Goal: Task Accomplishment & Management: Use online tool/utility

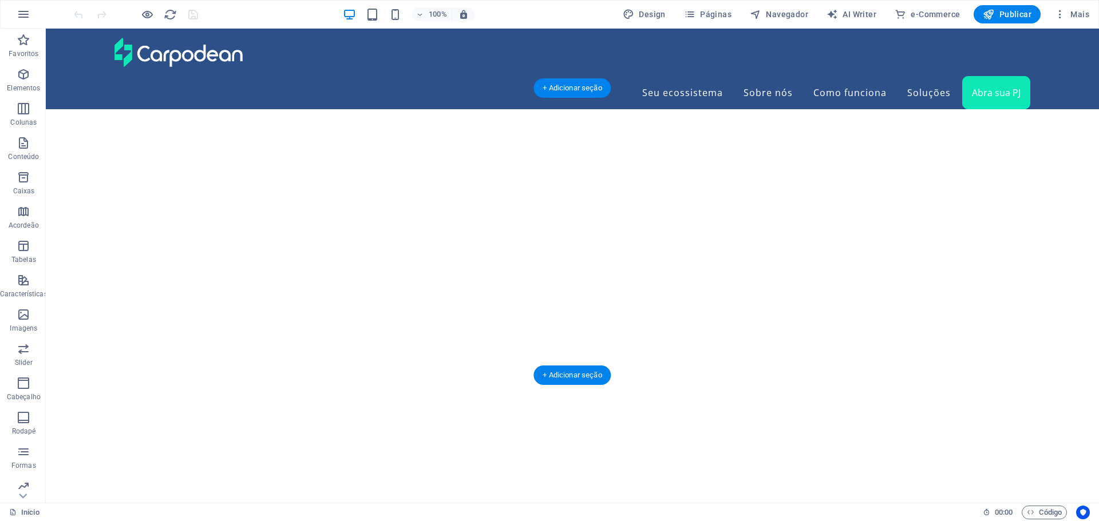
scroll to position [5266, 0]
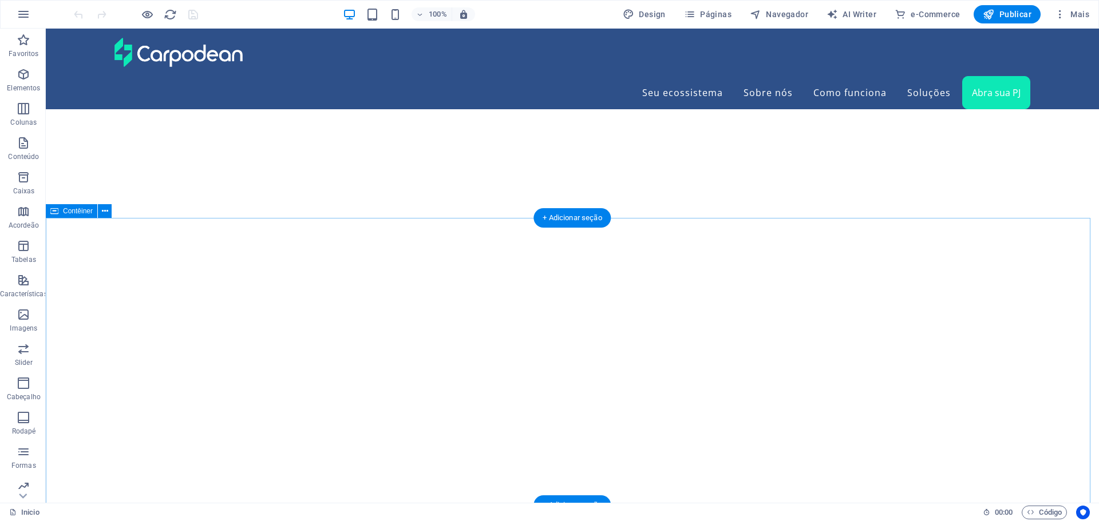
click at [102, 211] on icon at bounding box center [105, 211] width 6 height 12
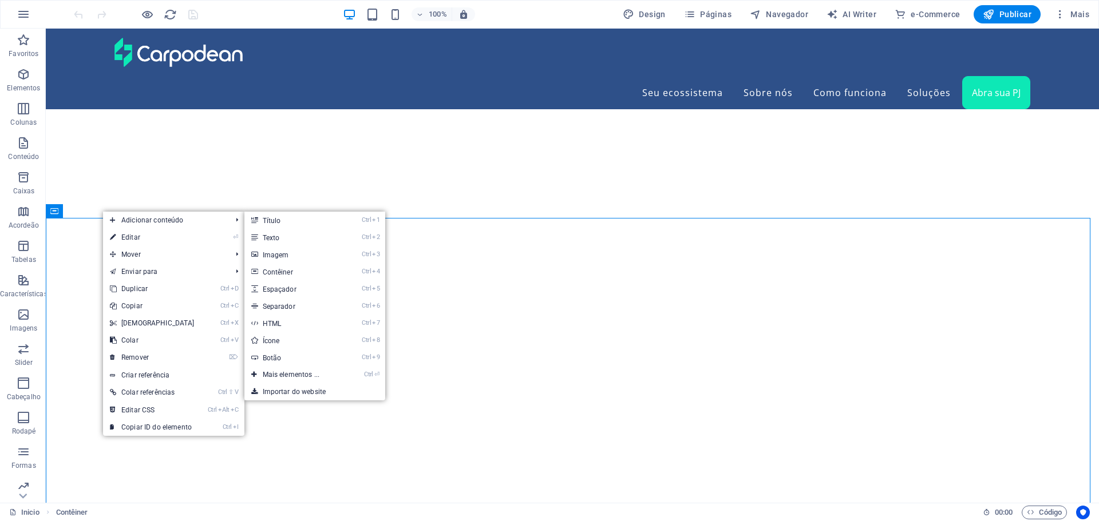
click at [126, 235] on link "⏎ Editar" at bounding box center [152, 237] width 98 height 17
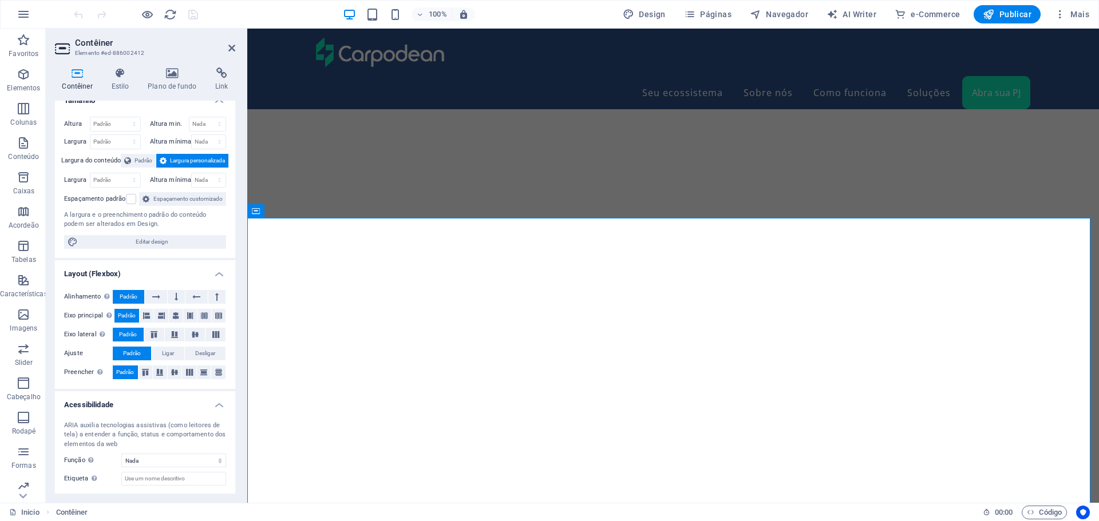
scroll to position [0, 0]
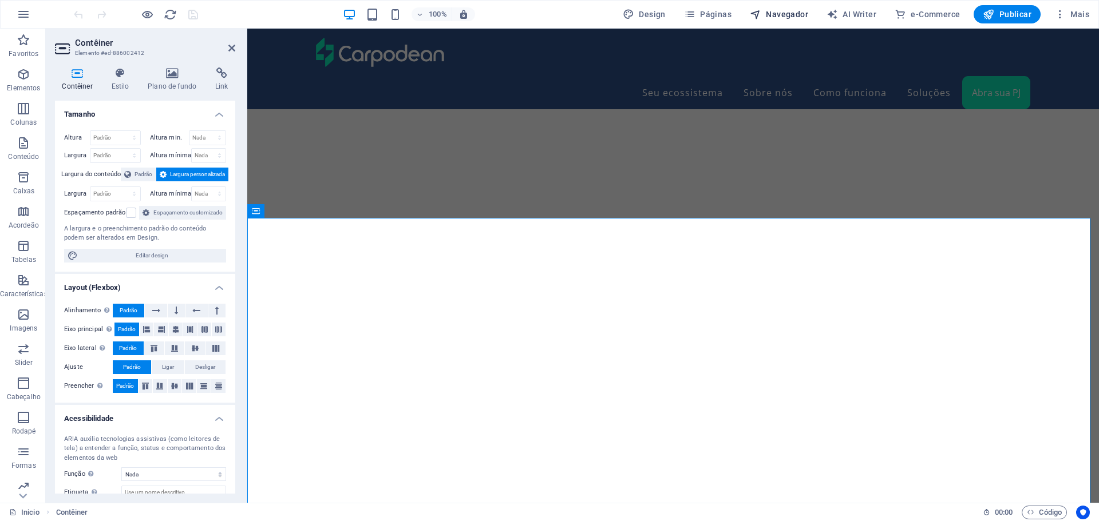
click at [781, 11] on span "Navegador" at bounding box center [779, 14] width 58 height 11
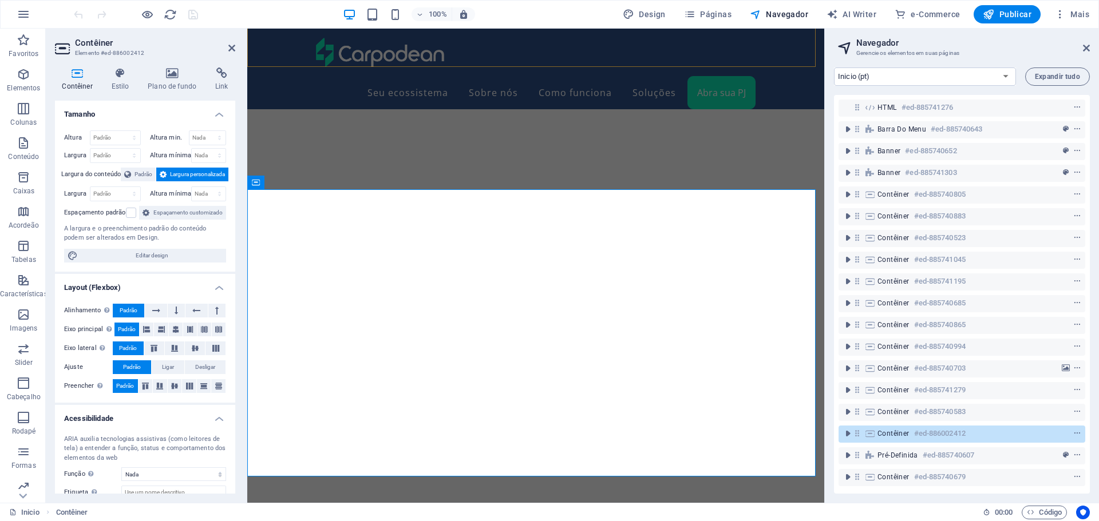
scroll to position [6215, 0]
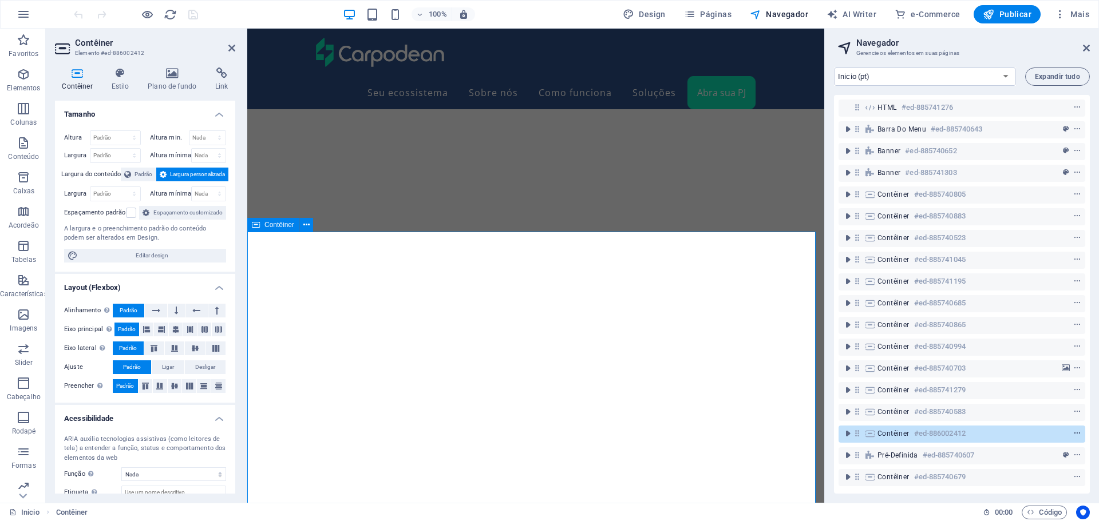
click at [1074, 432] on icon "context-menu" at bounding box center [1077, 434] width 8 height 8
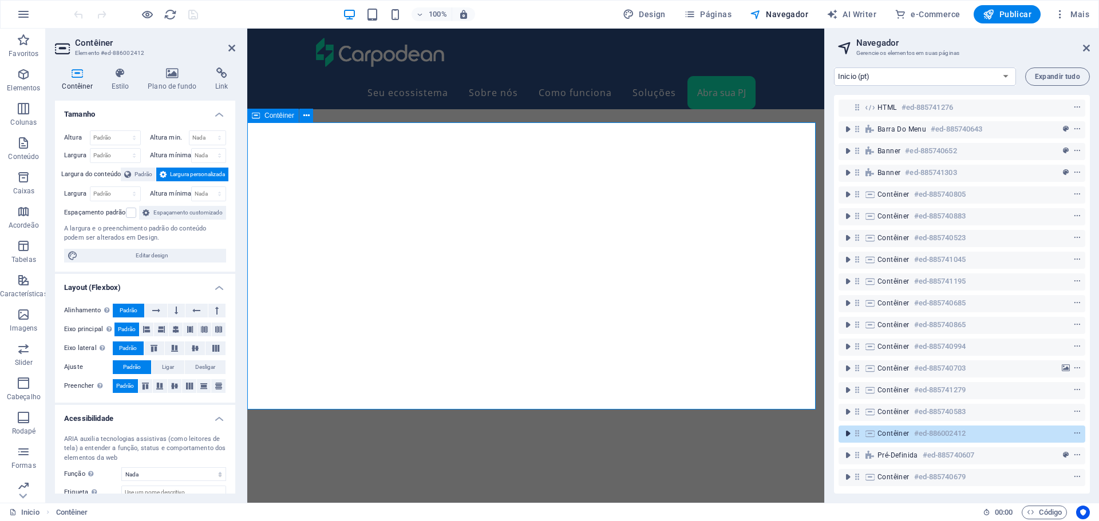
click at [847, 434] on icon "toggle-expand" at bounding box center [847, 433] width 11 height 11
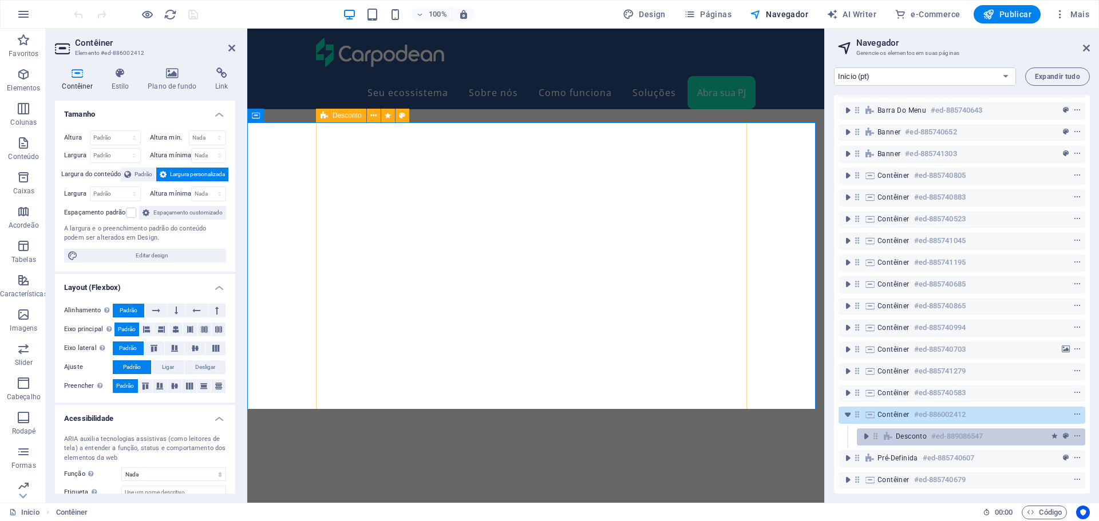
scroll to position [27, 0]
click at [1074, 433] on icon "context-menu" at bounding box center [1077, 437] width 8 height 8
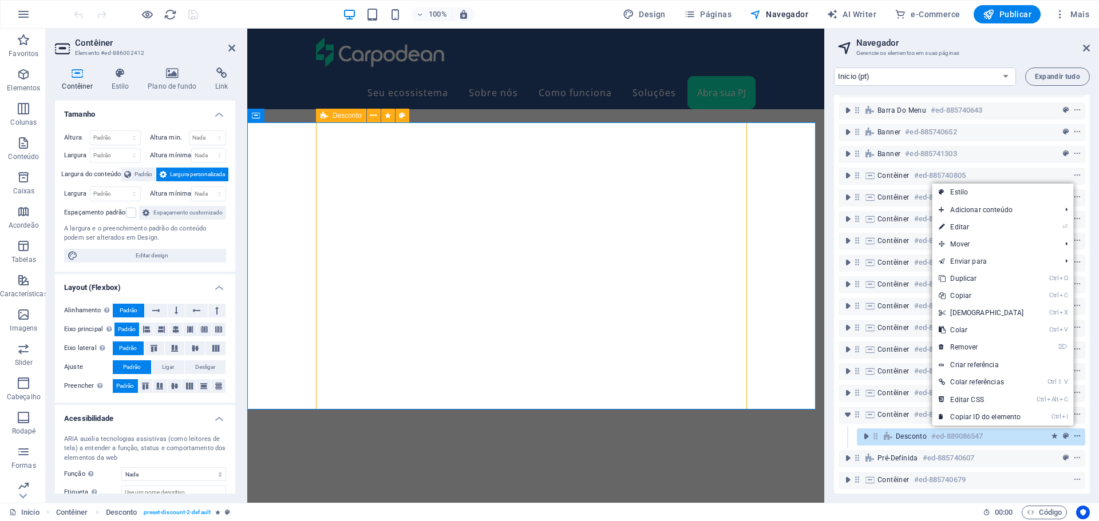
click at [1074, 433] on icon "context-menu" at bounding box center [1077, 437] width 8 height 8
click at [1051, 433] on icon "animation" at bounding box center [1054, 437] width 6 height 8
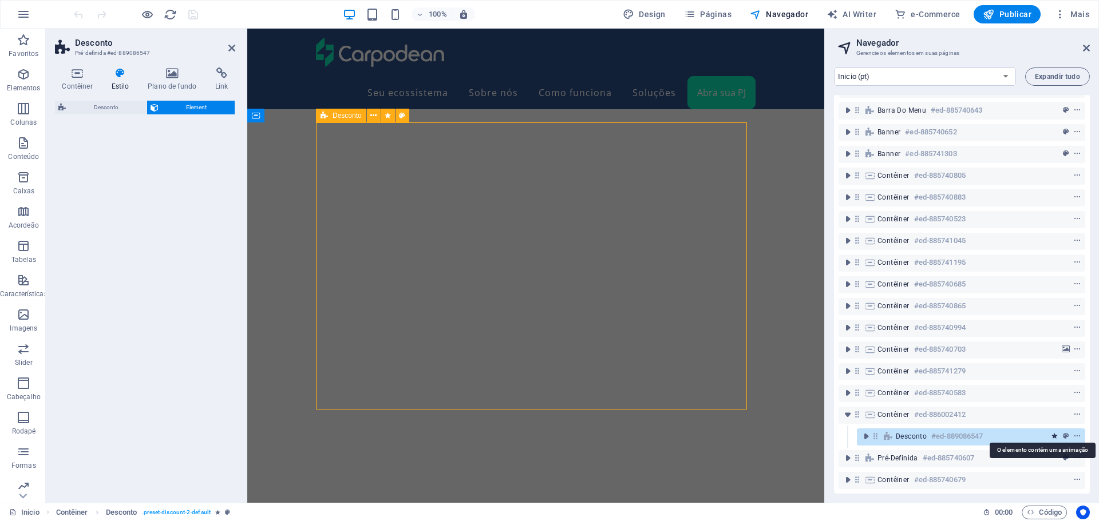
select select "overlay"
select select "onload"
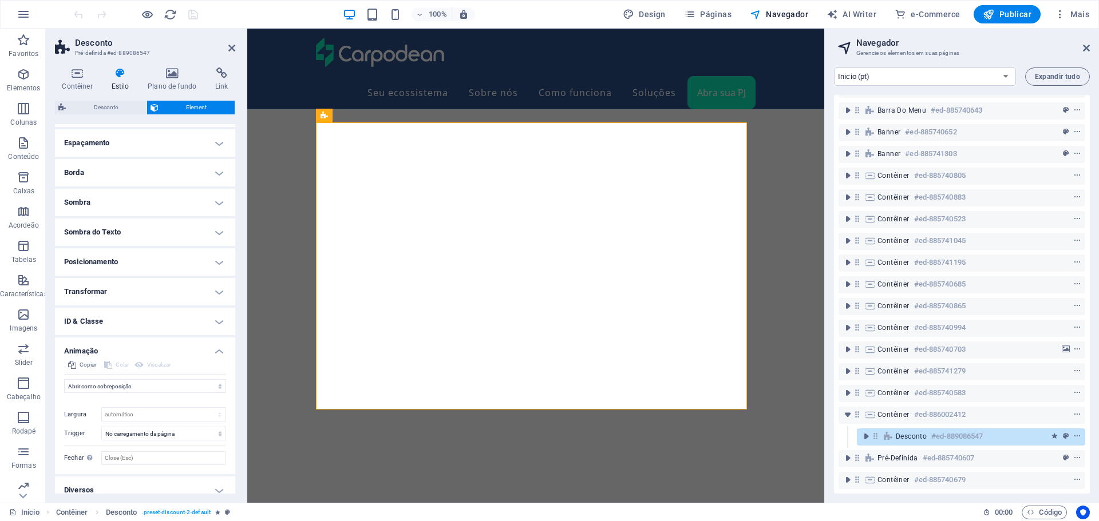
scroll to position [65, 0]
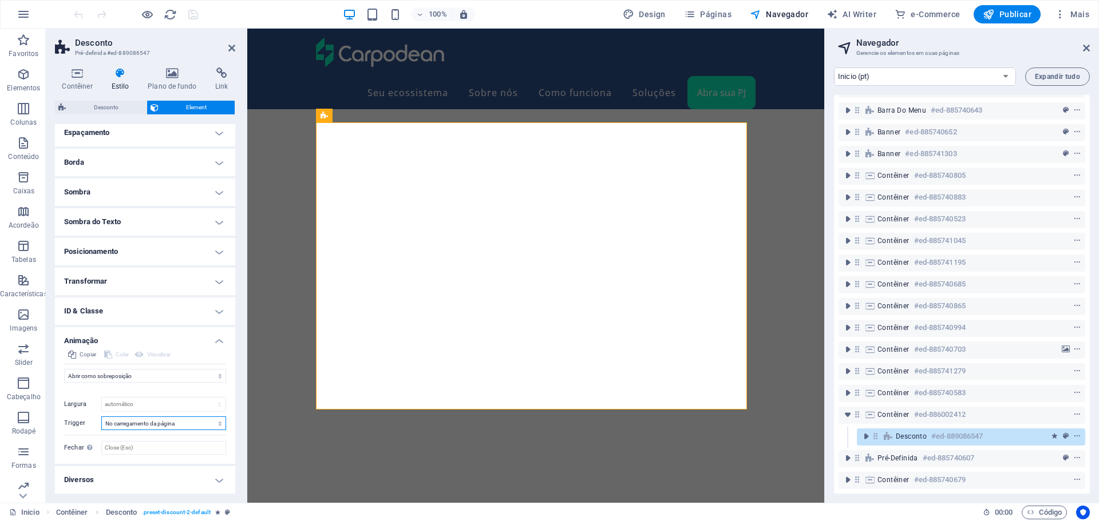
click at [211, 424] on select "Sem gatilho automático No carregamento da página Elemento rolado para a vista" at bounding box center [163, 424] width 125 height 14
select select
click at [101, 417] on select "Sem gatilho automático No carregamento da página Elemento rolado para a vista" at bounding box center [163, 424] width 125 height 14
click at [193, 15] on icon "save" at bounding box center [193, 14] width 13 height 13
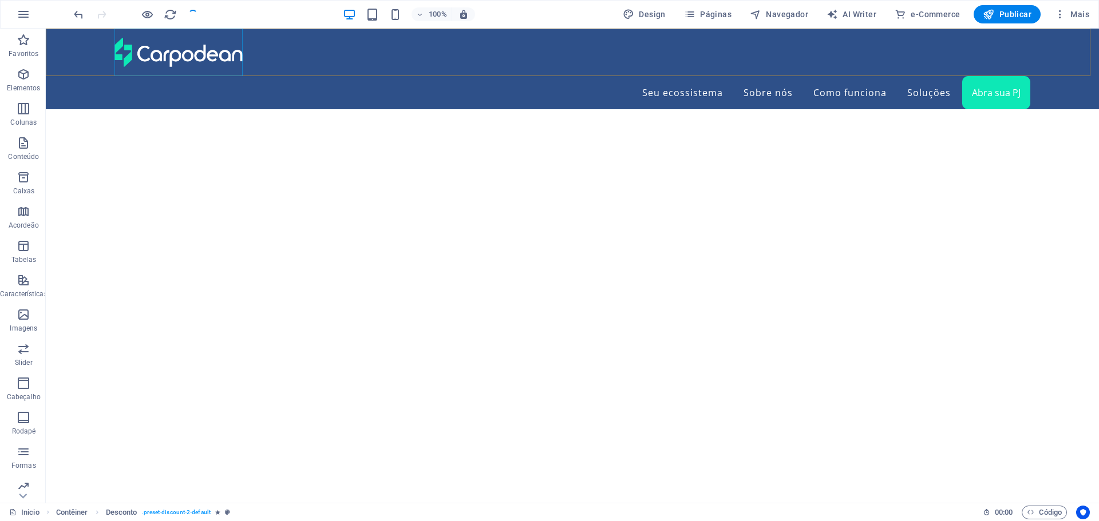
scroll to position [5361, 0]
click at [1011, 10] on span "Publicar" at bounding box center [1007, 14] width 49 height 11
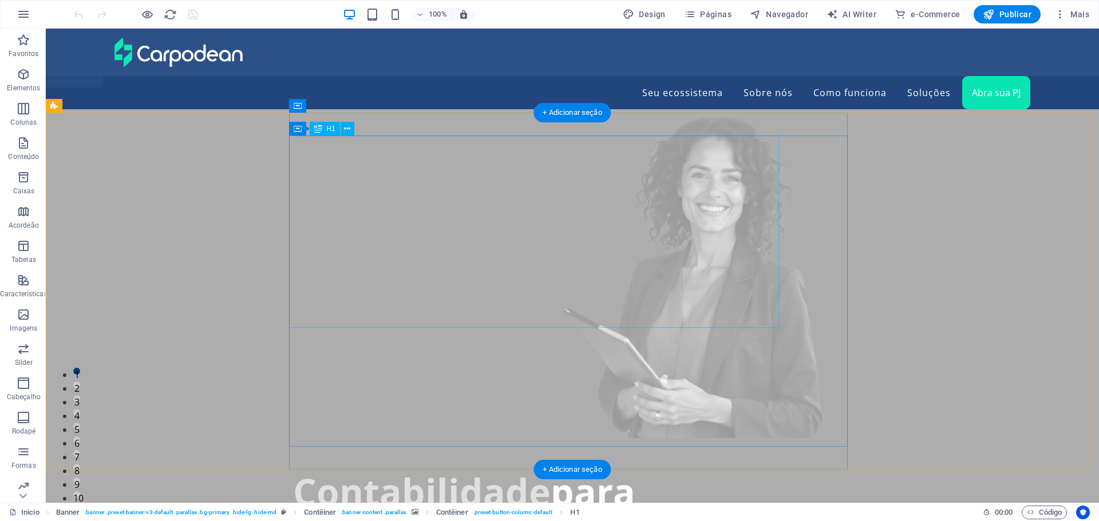
scroll to position [286, 0]
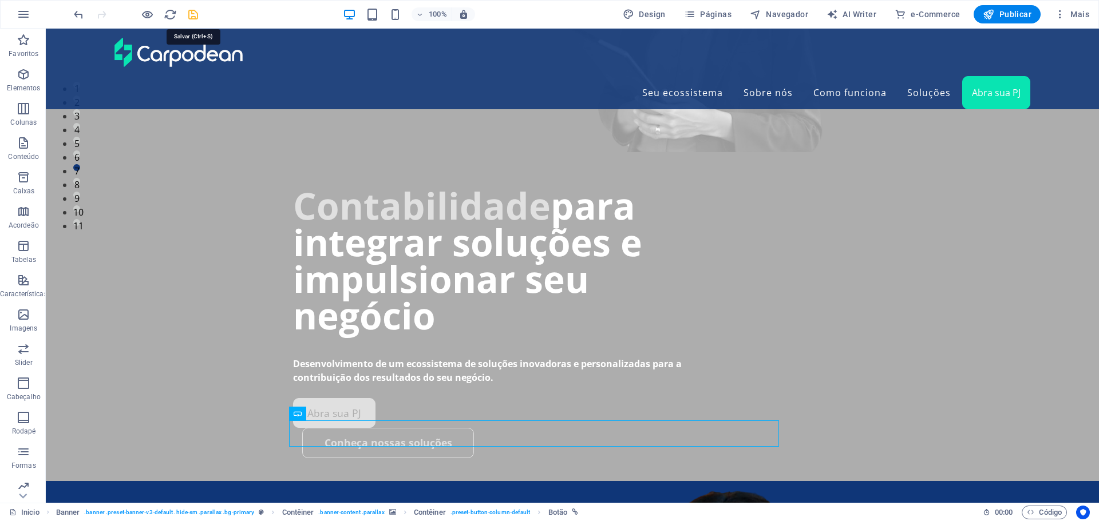
click at [192, 18] on icon "save" at bounding box center [193, 14] width 13 height 13
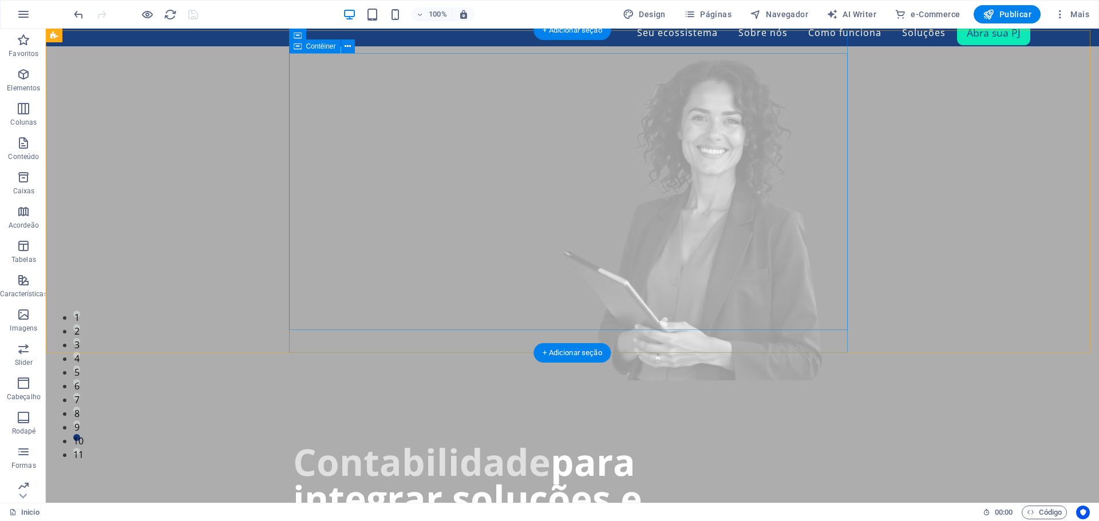
scroll to position [0, 0]
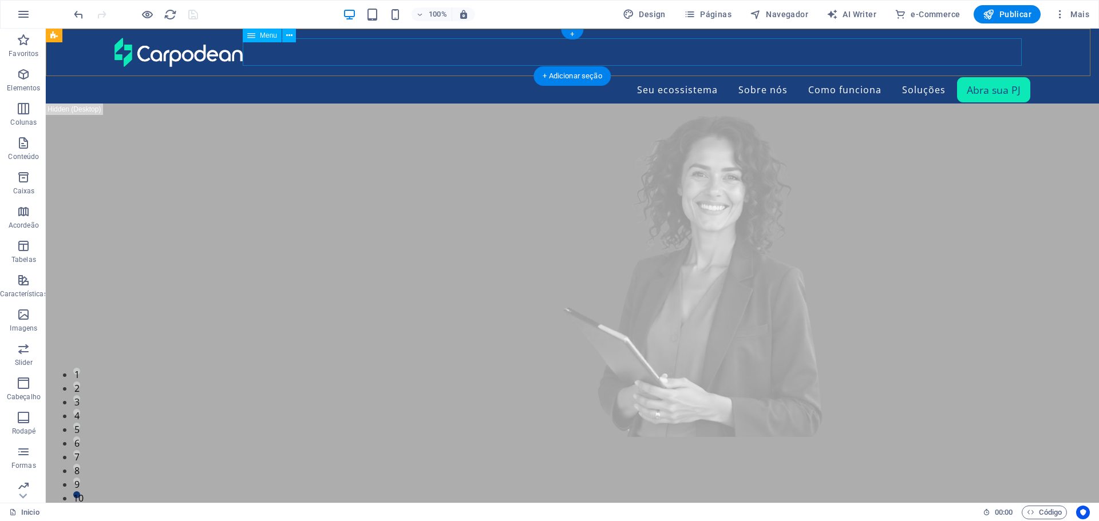
click at [992, 76] on nav "Seu ecossistema Sobre nós Como funciona Soluções Abra sua PJ" at bounding box center [572, 89] width 916 height 27
select select "primary"
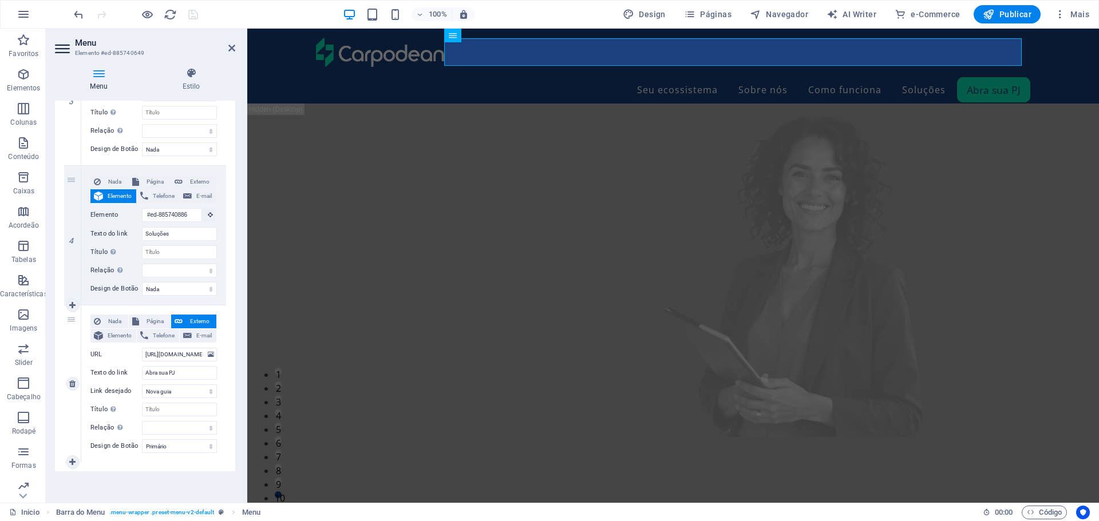
scroll to position [472, 0]
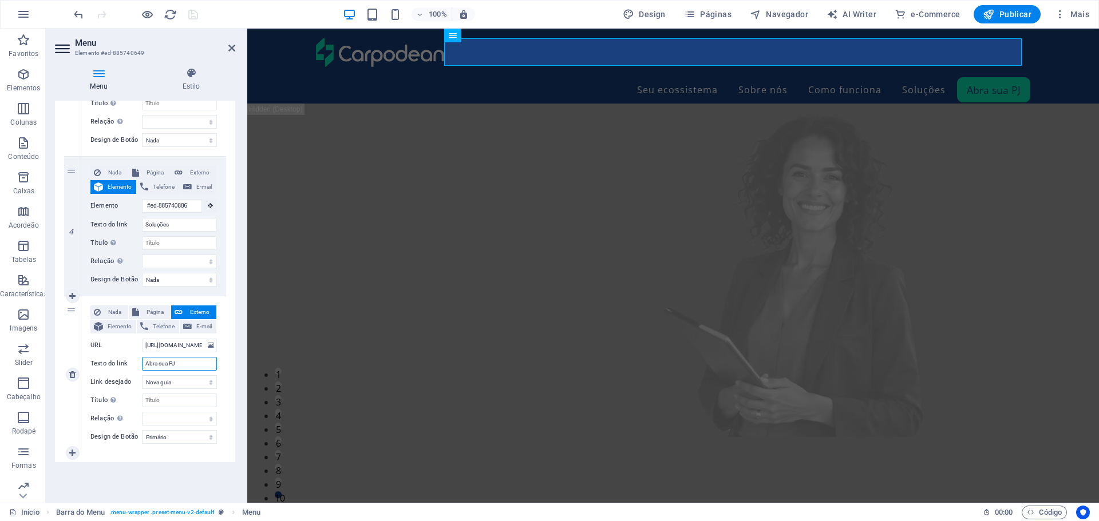
click at [160, 360] on input "Abra sua PJ" at bounding box center [179, 364] width 75 height 14
type input "Contratar"
select select
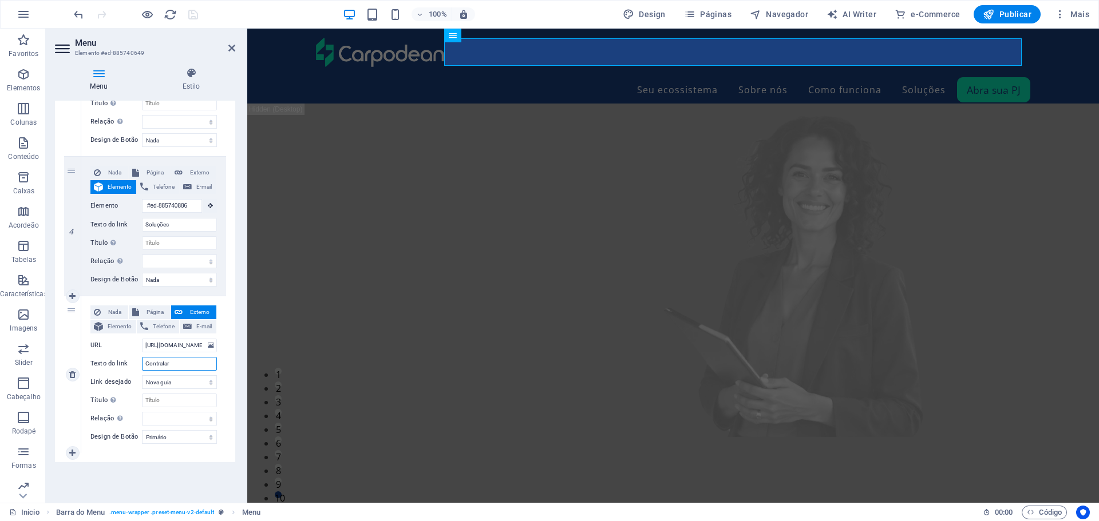
select select
type input "Contratar a"
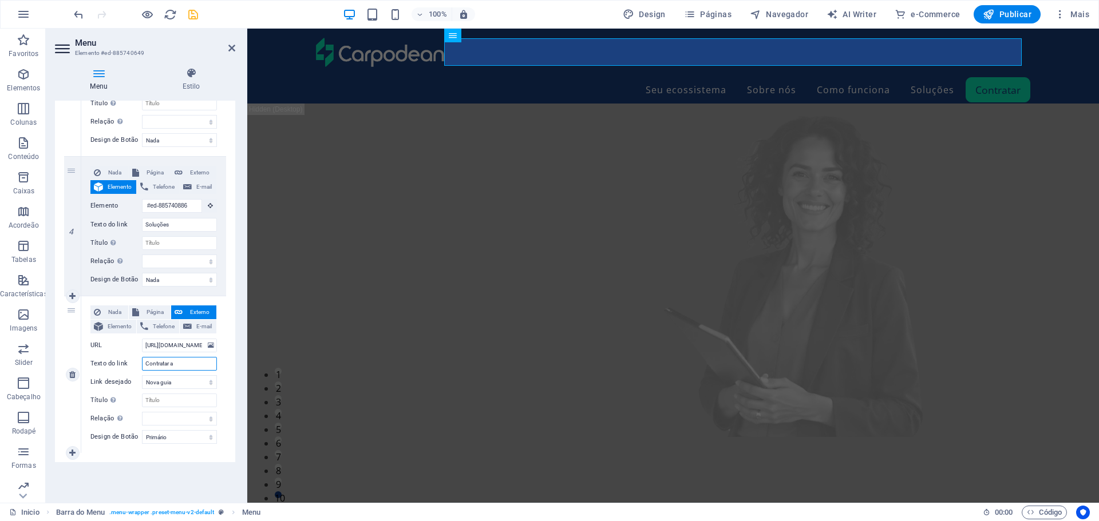
select select
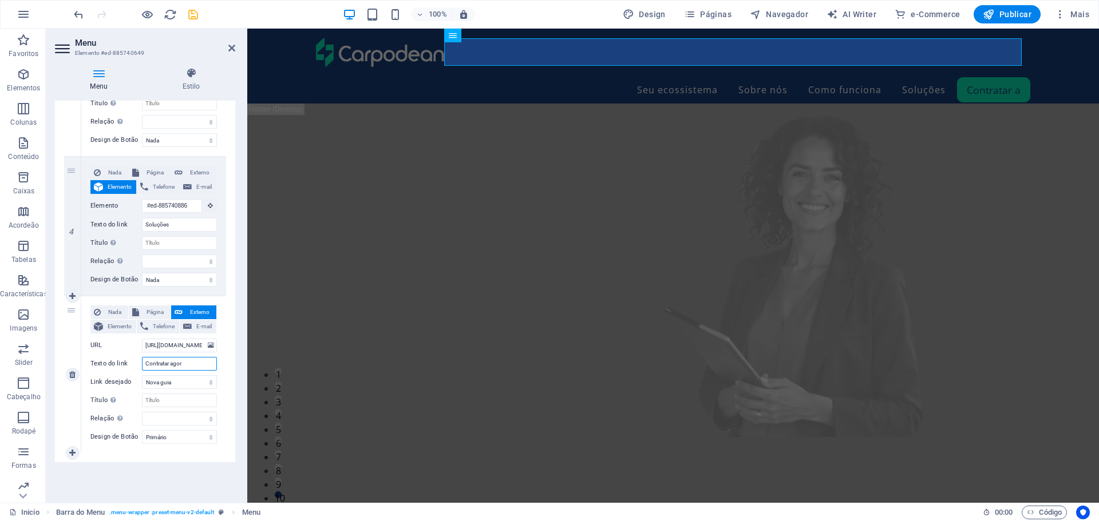
type input "Contratar agora"
select select
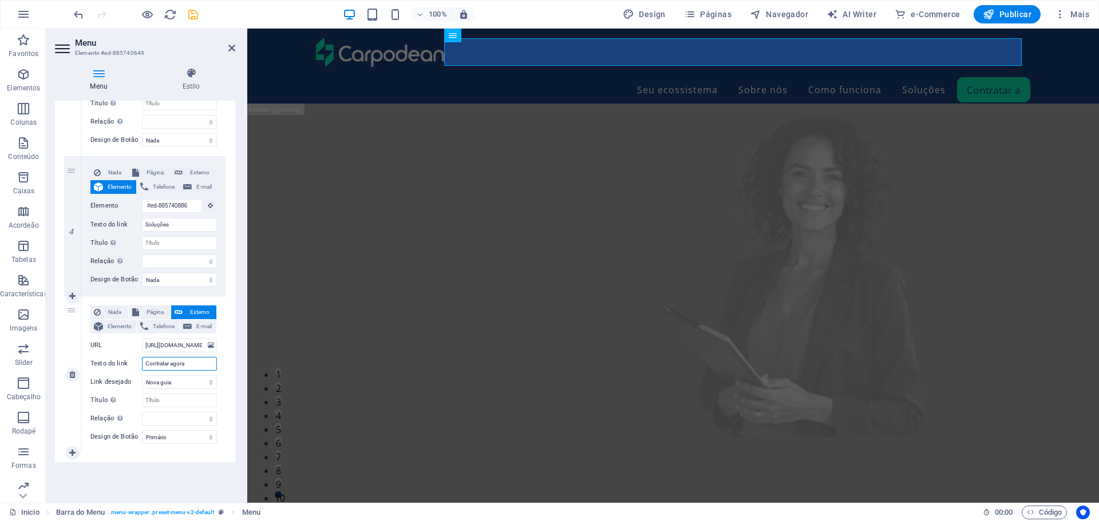
select select
type input "Contratar agora"
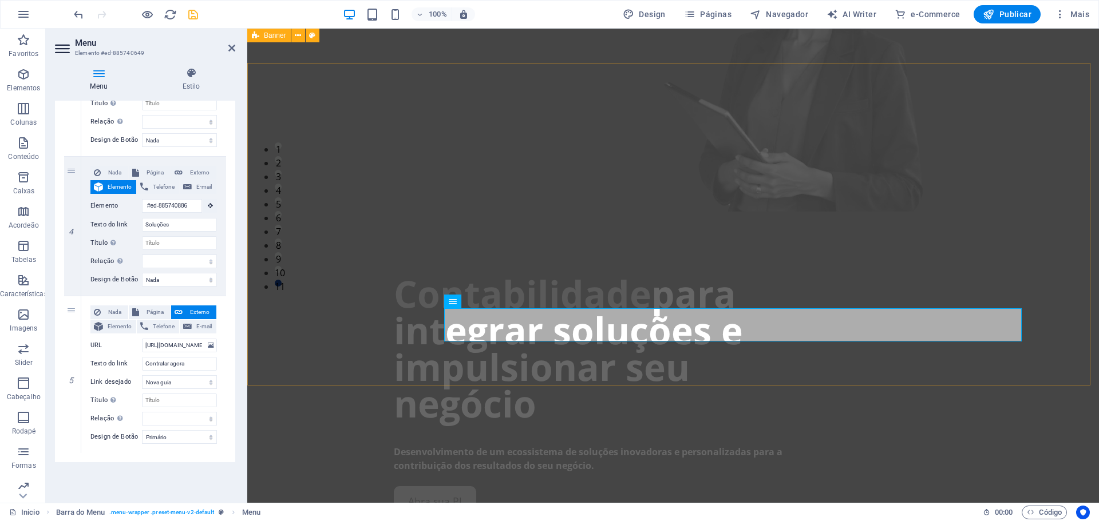
scroll to position [0, 0]
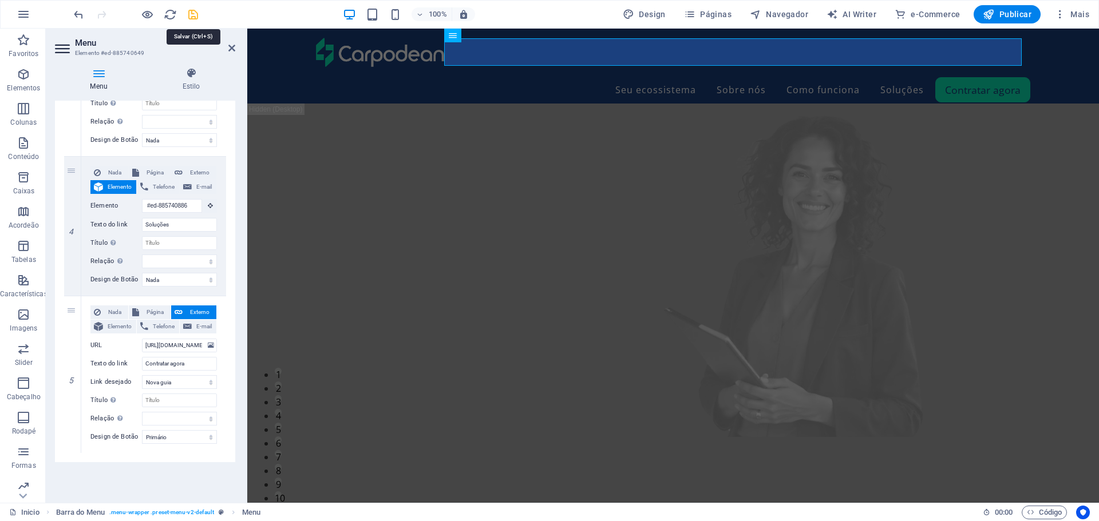
click at [195, 14] on icon "save" at bounding box center [193, 14] width 13 height 13
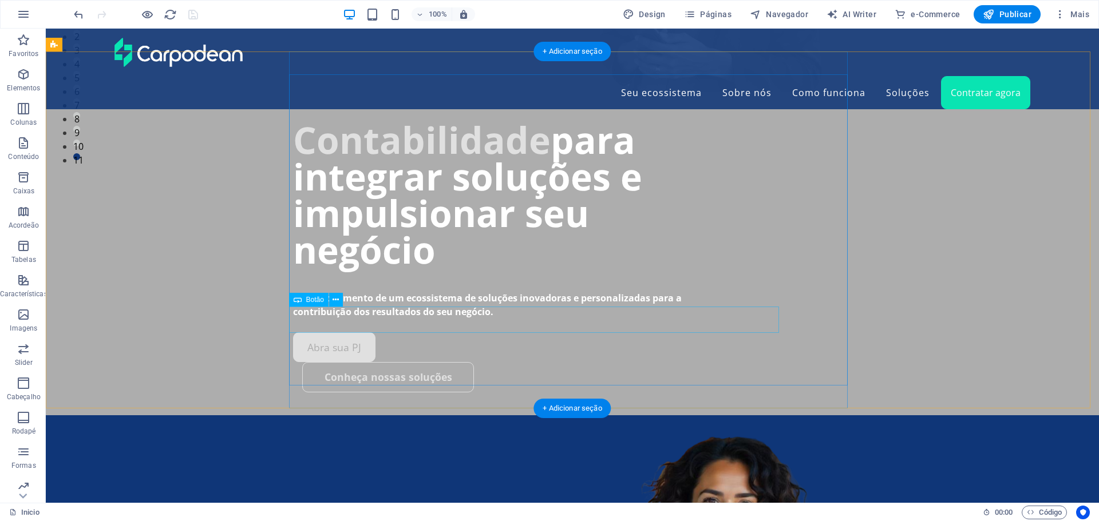
scroll to position [343, 0]
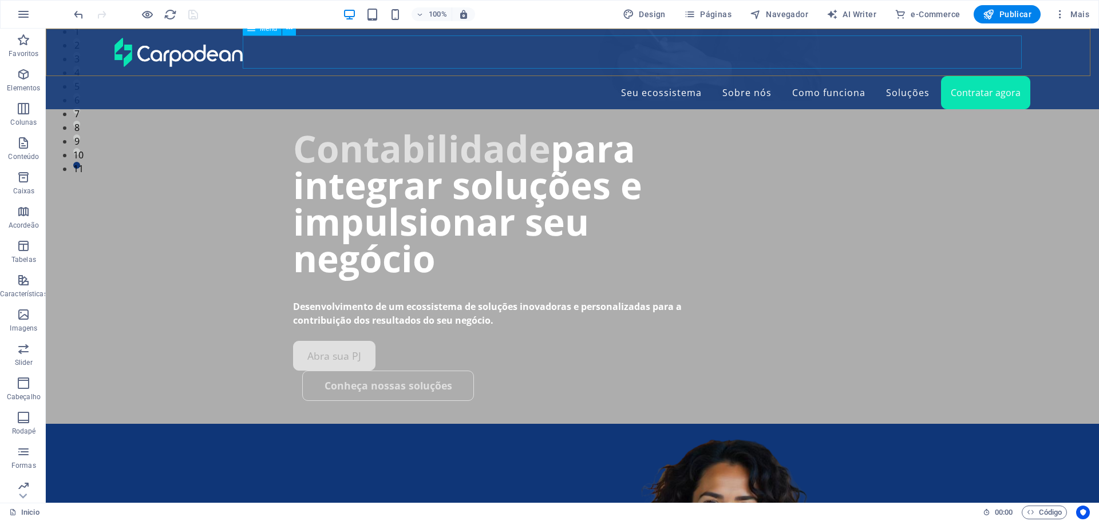
click at [963, 76] on nav "Seu ecossistema Sobre nós Como funciona Soluções Contratar agora" at bounding box center [572, 92] width 916 height 33
click at [962, 76] on nav "Seu ecossistema Sobre nós Como funciona Soluções Contratar agora" at bounding box center [572, 92] width 916 height 33
select select "primary"
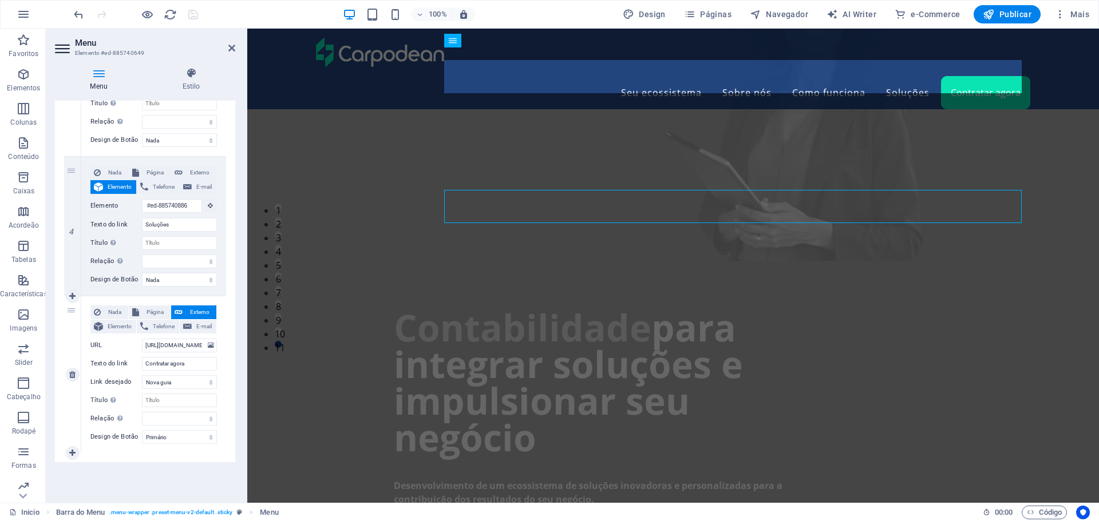
scroll to position [153, 0]
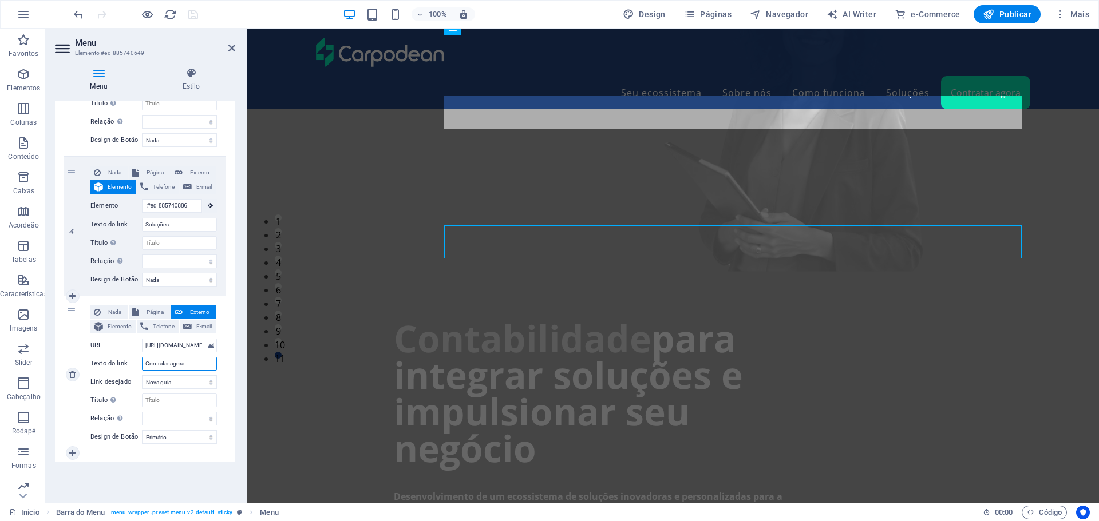
click at [170, 362] on input "Contratar agora" at bounding box center [179, 364] width 75 height 14
type input "Conagora"
select select
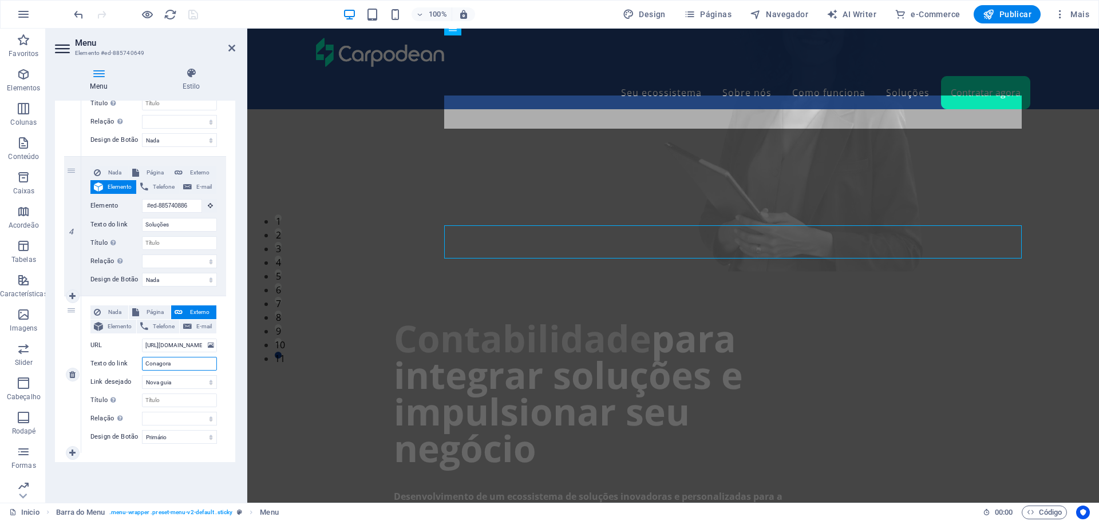
select select
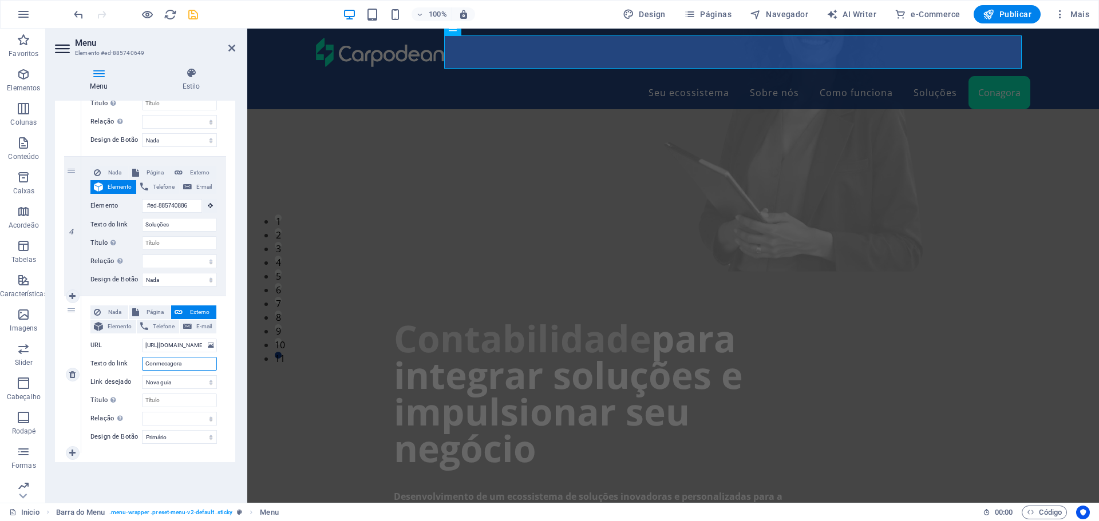
type input "Conmeceagora"
select select
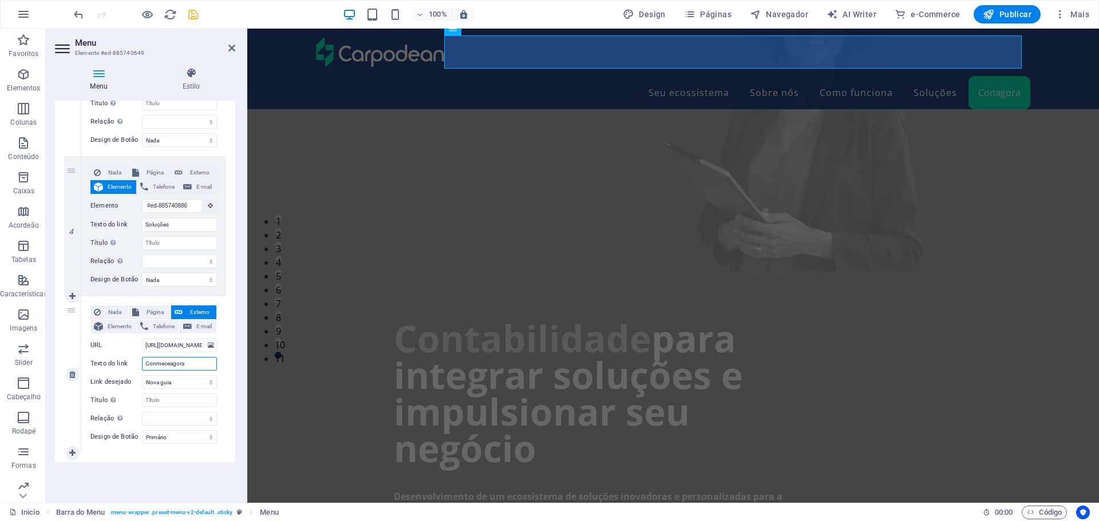
type input "Conmece agora"
select select
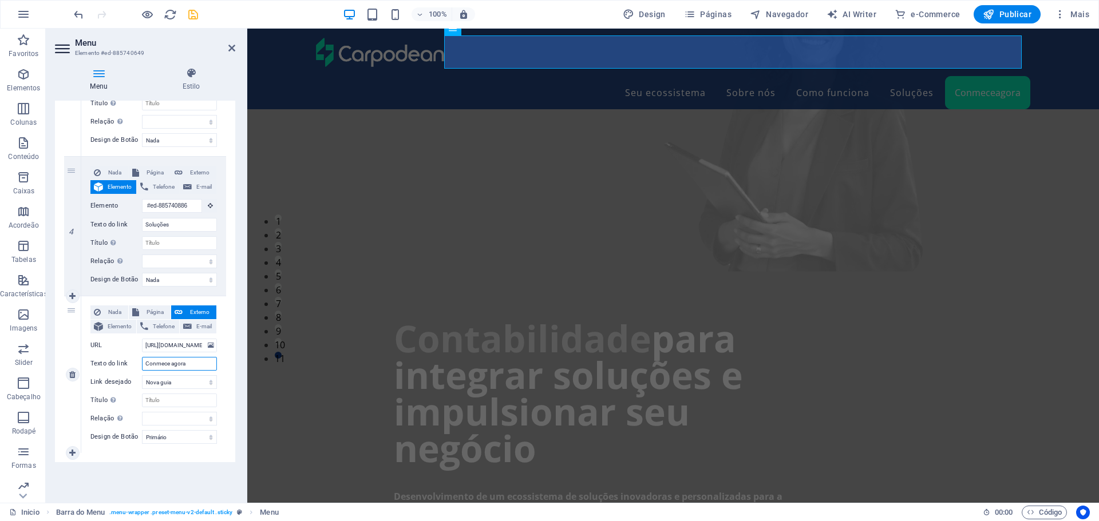
select select
click at [157, 365] on input "Conmece agora" at bounding box center [179, 364] width 75 height 14
type input "Comece agora"
select select
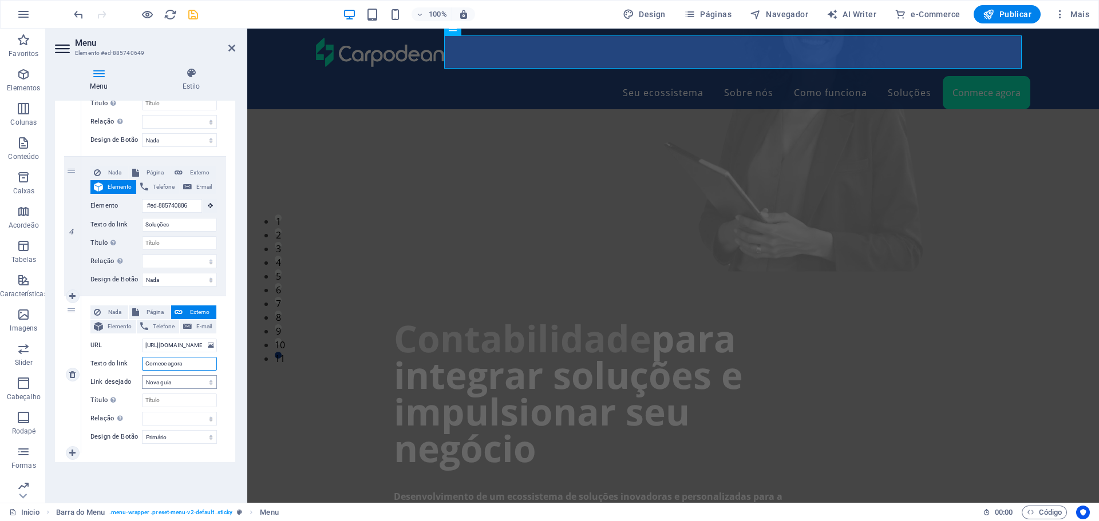
select select
type input "Comece agora"
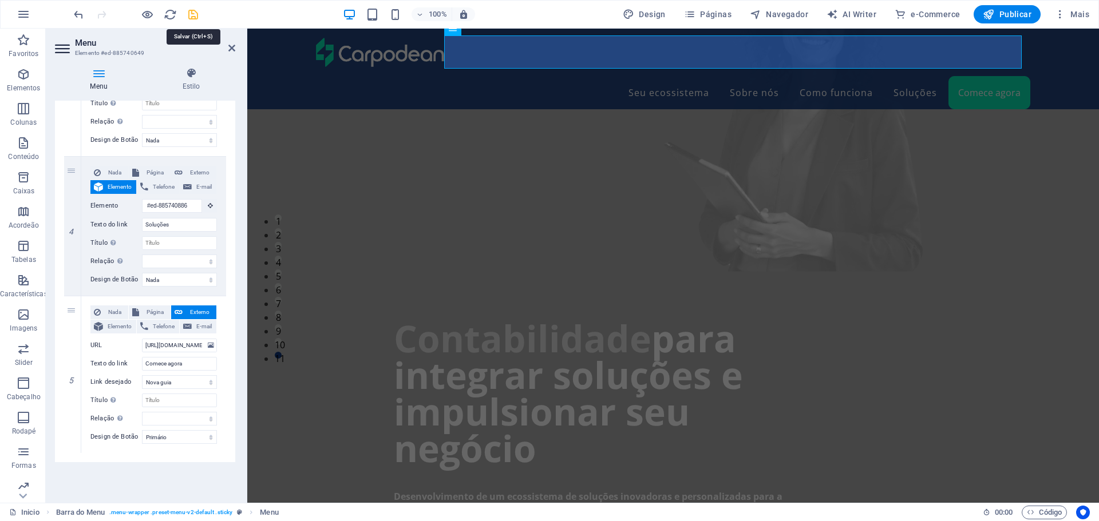
click at [193, 15] on icon "save" at bounding box center [193, 14] width 13 height 13
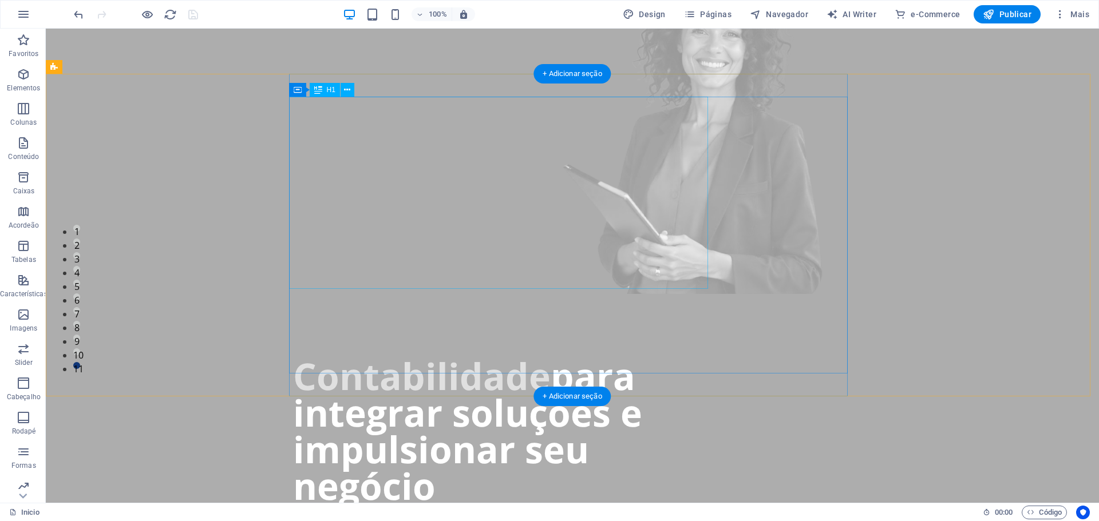
scroll to position [0, 0]
